Goal: Task Accomplishment & Management: Use online tool/utility

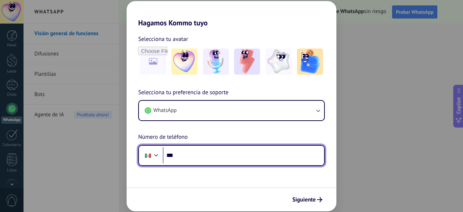
click at [242, 154] on input "***" at bounding box center [243, 155] width 161 height 17
type input "**********"
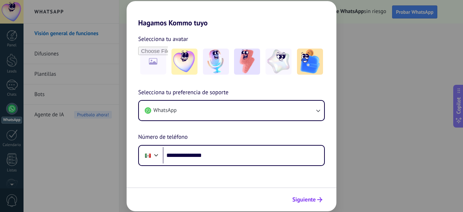
click at [307, 200] on span "Siguiente" at bounding box center [304, 199] width 24 height 5
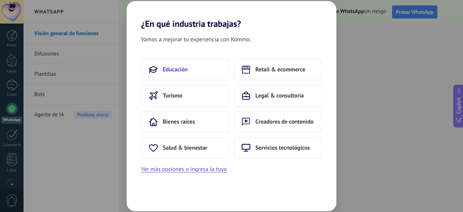
click at [187, 71] on span "Educación" at bounding box center [175, 69] width 25 height 7
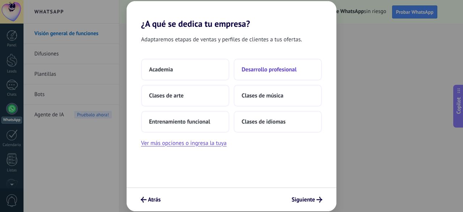
click at [261, 69] on span "Desarrollo profesional" at bounding box center [269, 69] width 55 height 7
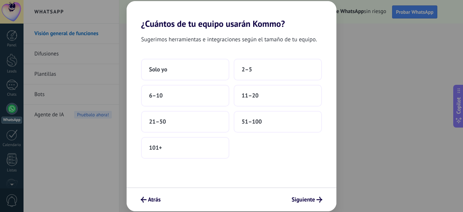
click at [261, 69] on button "2–5" at bounding box center [278, 70] width 88 height 22
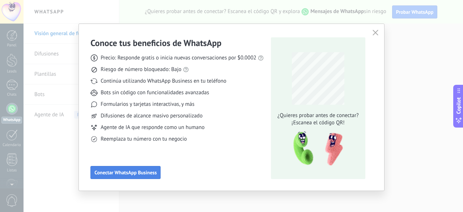
click at [133, 171] on span "Conectar WhatsApp Business" at bounding box center [125, 172] width 62 height 5
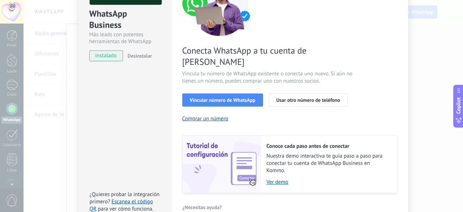
scroll to position [81, 0]
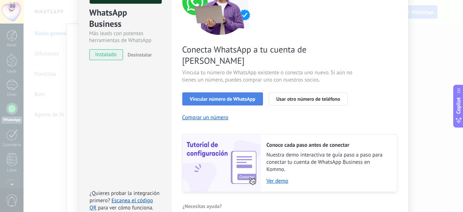
click at [224, 96] on span "Vincular número de WhatsApp" at bounding box center [223, 98] width 66 height 5
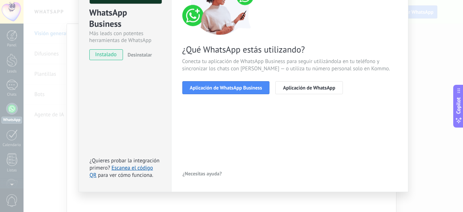
click at [224, 89] on span "Aplicación de WhatsApp Business" at bounding box center [226, 87] width 72 height 5
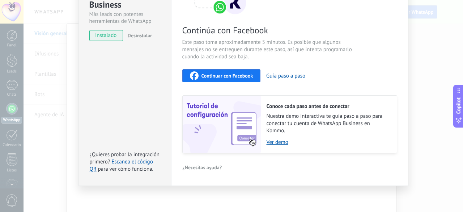
scroll to position [98, 0]
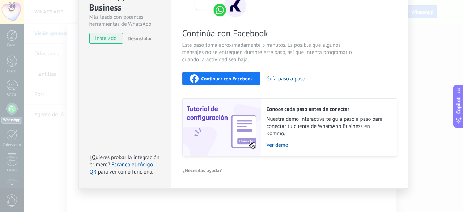
click at [241, 125] on img at bounding box center [222, 126] width 78 height 57
click at [274, 145] on link "Ver demo" at bounding box center [328, 145] width 123 height 7
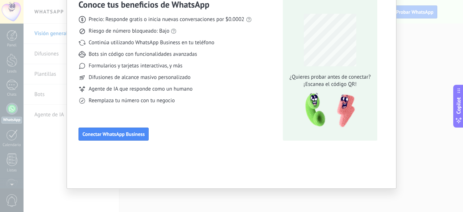
scroll to position [0, 0]
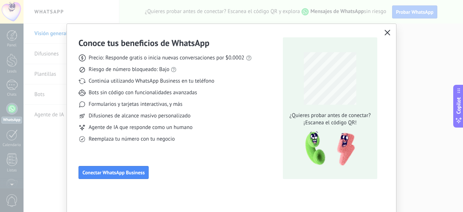
click at [386, 32] on icon "button" at bounding box center [388, 33] width 6 height 6
